Goal: Transaction & Acquisition: Subscribe to service/newsletter

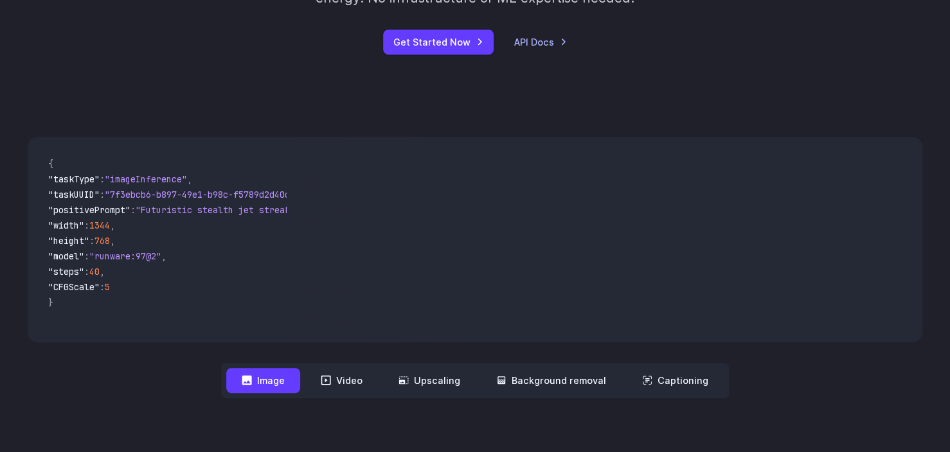
scroll to position [285, 0]
click at [342, 378] on button "Video" at bounding box center [341, 380] width 73 height 25
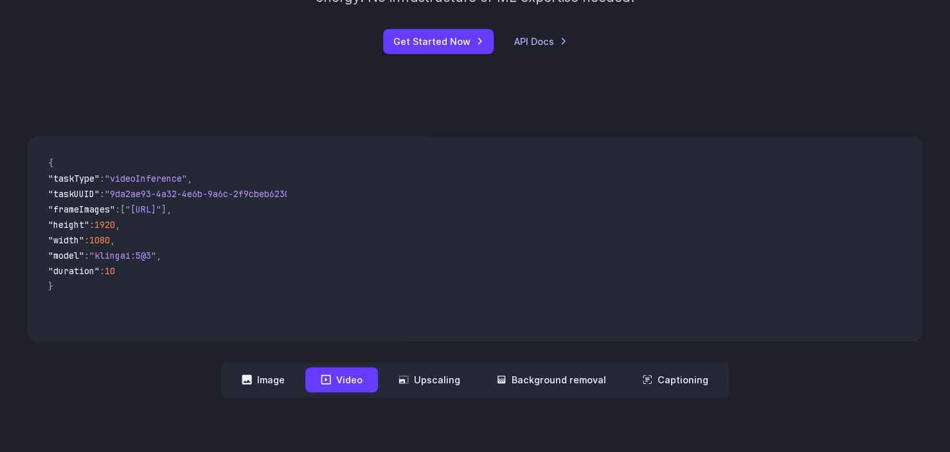
scroll to position [288, 0]
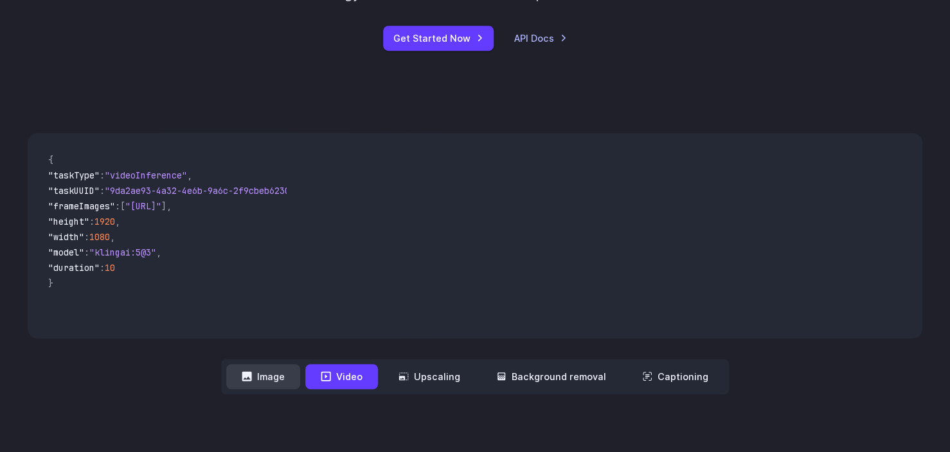
click at [265, 375] on button "Image" at bounding box center [263, 376] width 74 height 25
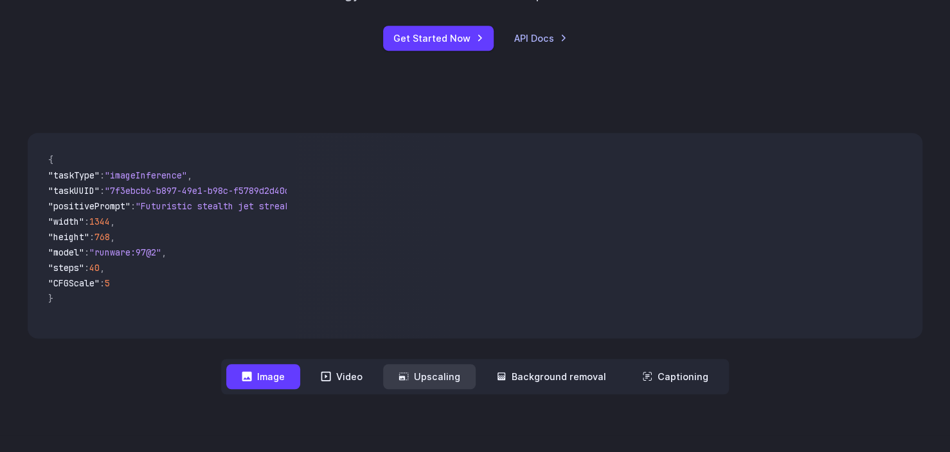
click at [434, 382] on button "Upscaling" at bounding box center [429, 376] width 93 height 25
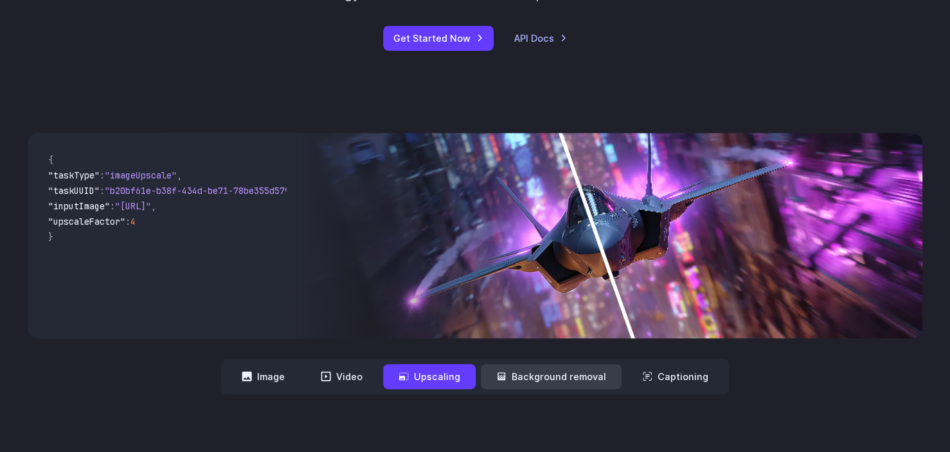
click at [533, 380] on button "Background removal" at bounding box center [551, 376] width 141 height 25
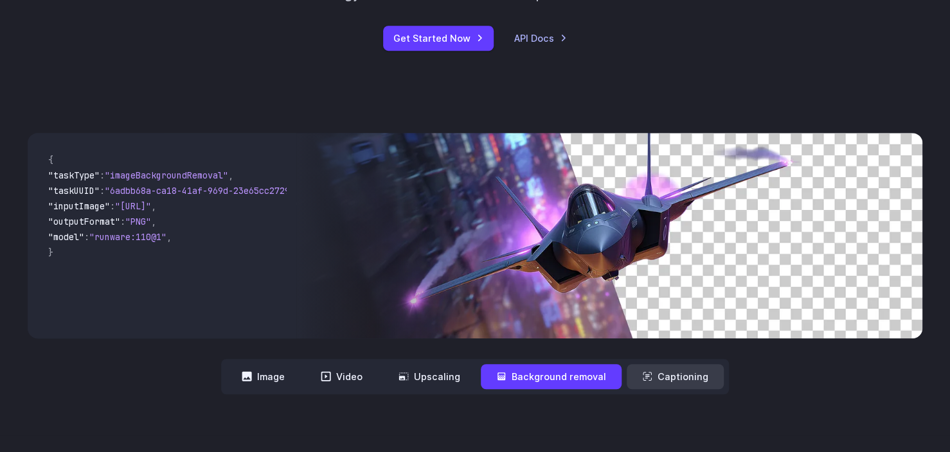
click at [673, 372] on button "Captioning" at bounding box center [674, 376] width 97 height 25
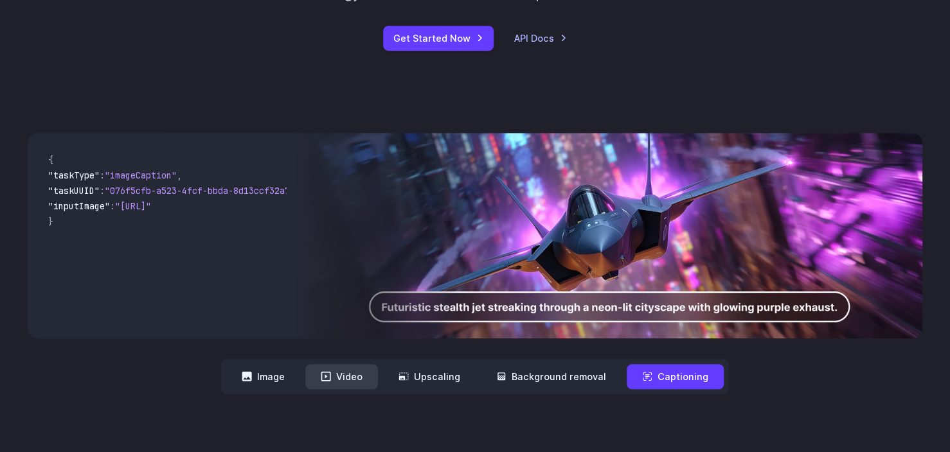
click at [349, 371] on button "Video" at bounding box center [341, 376] width 73 height 25
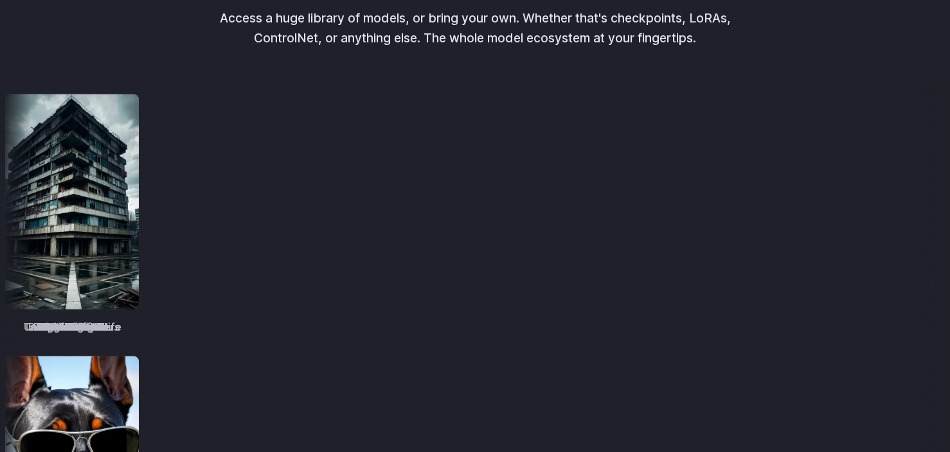
scroll to position [1541, 0]
click at [236, 230] on img at bounding box center [215, 202] width 134 height 215
click at [149, 210] on img at bounding box center [216, 202] width 134 height 215
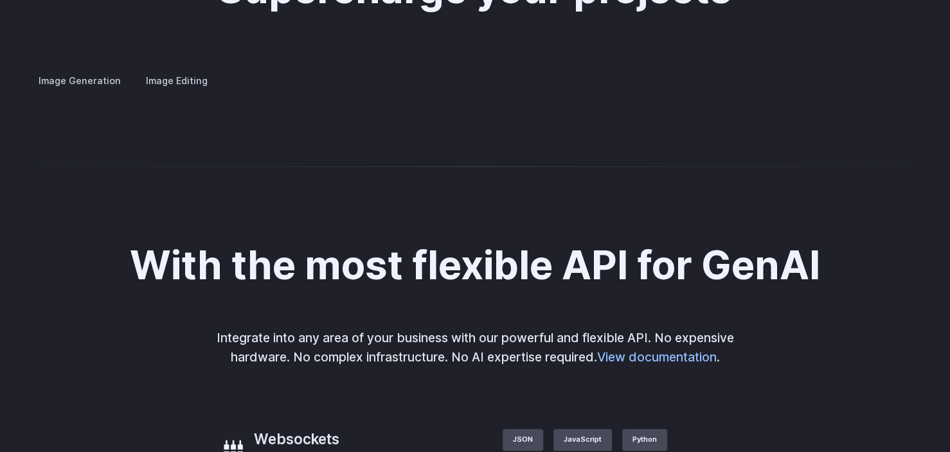
scroll to position [2441, 0]
click at [0, 0] on button "Go to 3 of 4" at bounding box center [0, 0] width 0 height 0
click at [0, 0] on div at bounding box center [0, 0] width 0 height 0
click at [0, 0] on button "Go to 4 of 4" at bounding box center [0, 0] width 0 height 0
click at [0, 0] on div at bounding box center [0, 0] width 0 height 0
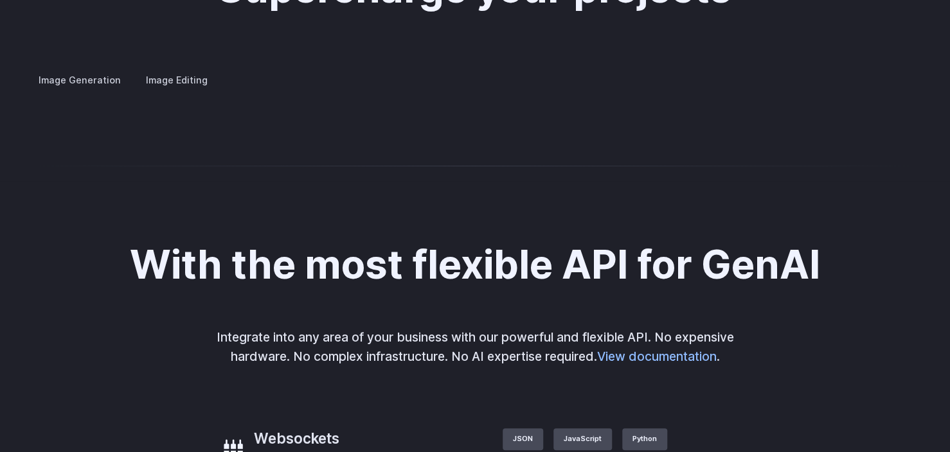
click at [0, 0] on div at bounding box center [0, 0] width 0 height 0
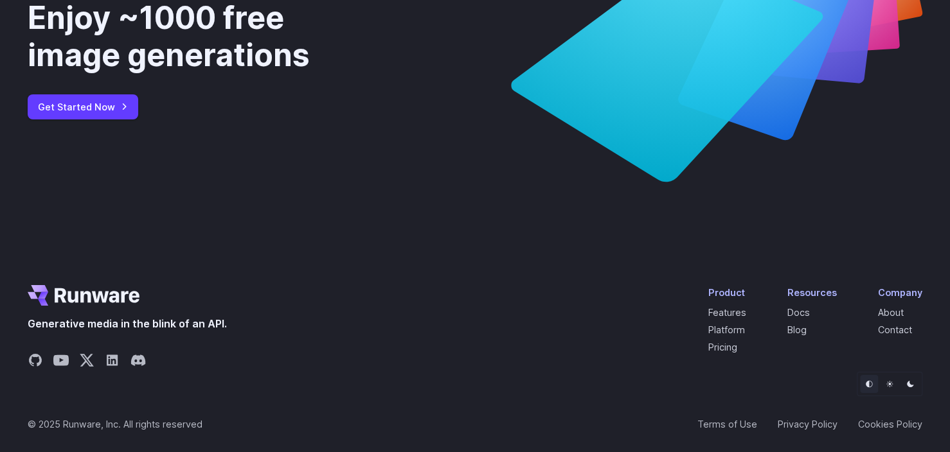
scroll to position [4838, 0]
click at [92, 116] on link "Get Started Now" at bounding box center [83, 106] width 111 height 25
